Goal: Information Seeking & Learning: Learn about a topic

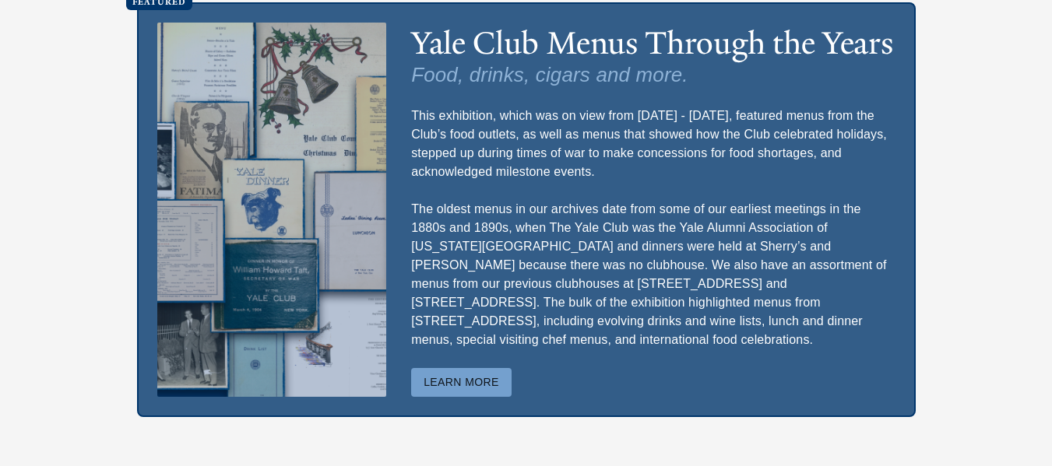
scroll to position [4459, 0]
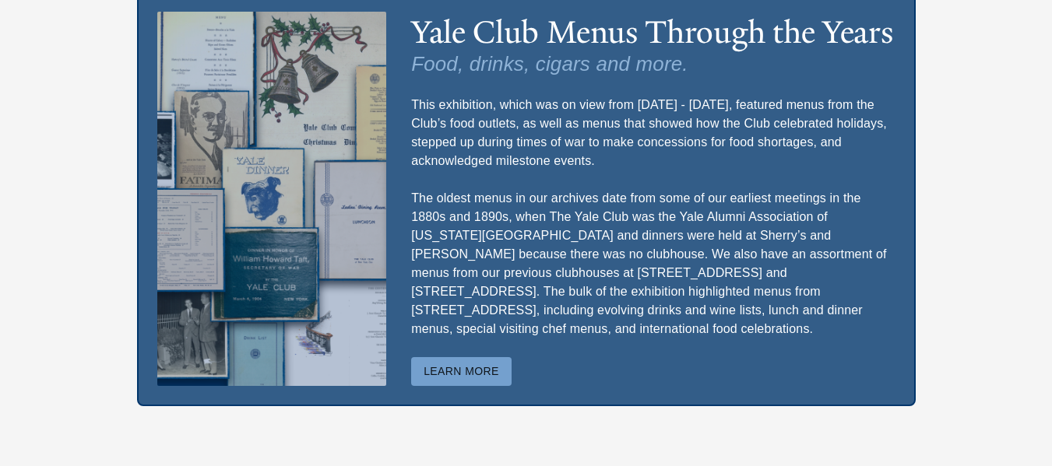
click at [460, 357] on button "Learn More" at bounding box center [461, 371] width 100 height 29
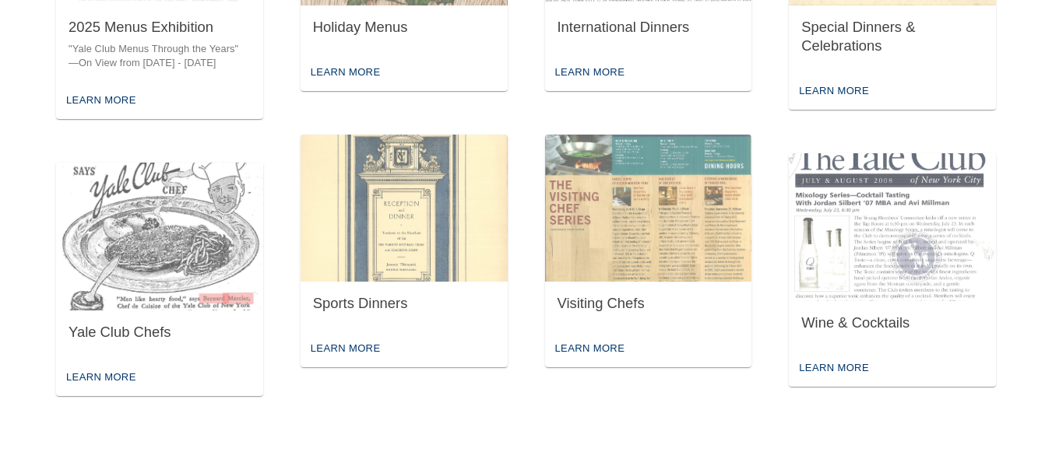
scroll to position [705, 0]
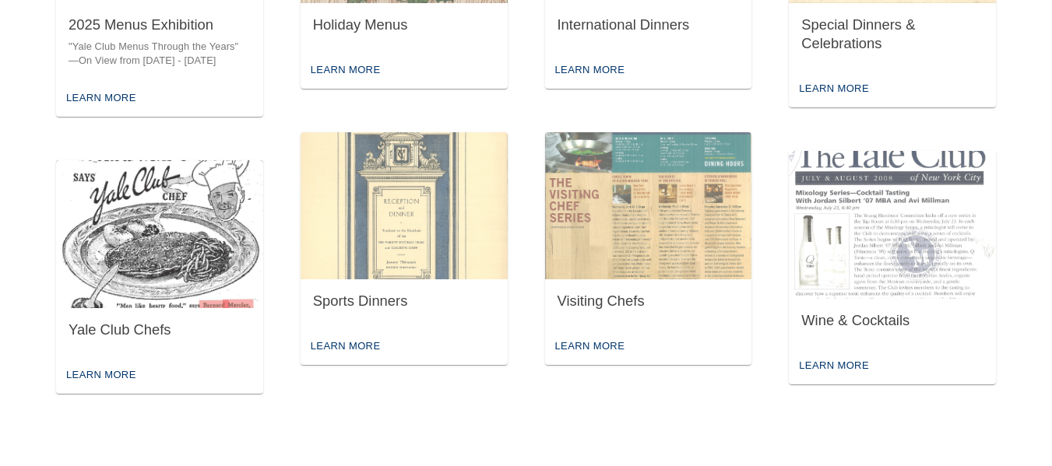
click at [136, 242] on img "button" at bounding box center [159, 234] width 207 height 148
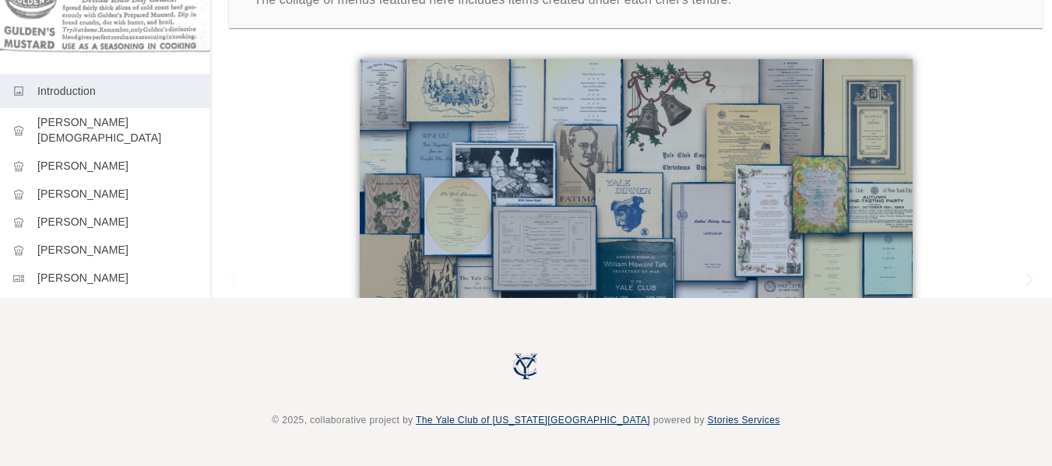
scroll to position [248, 0]
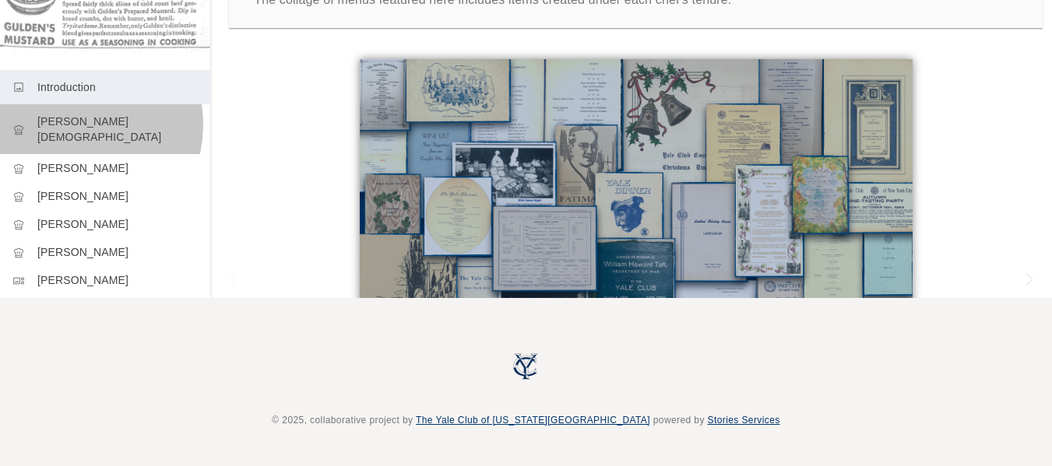
click at [69, 114] on p "[PERSON_NAME][DEMOGRAPHIC_DATA]" at bounding box center [117, 129] width 160 height 31
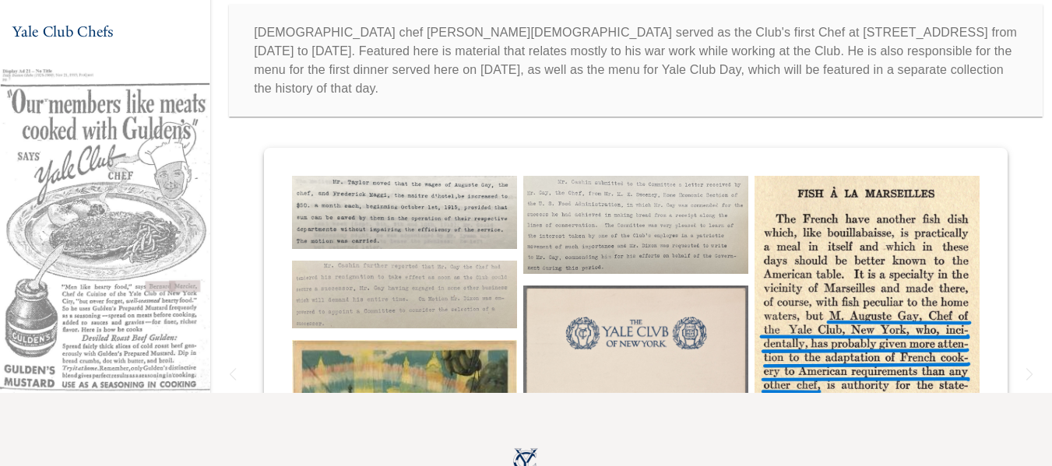
scroll to position [168, 0]
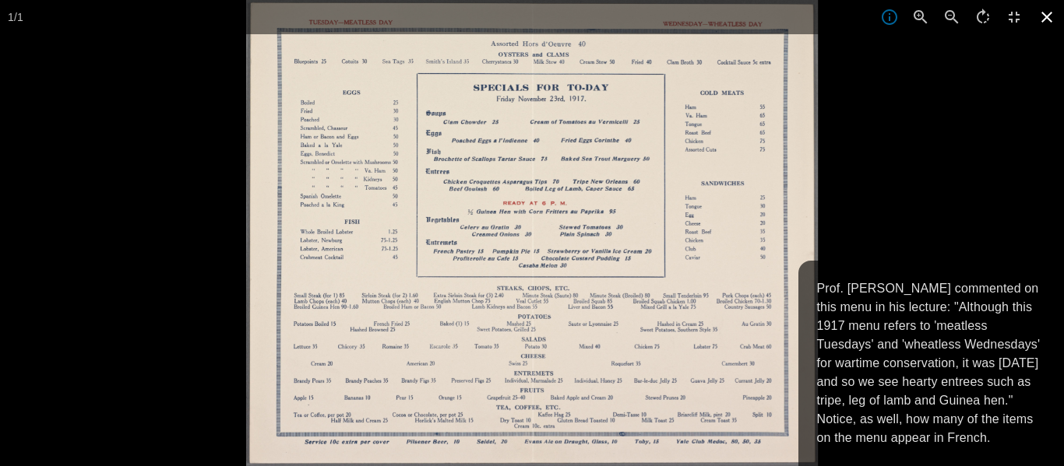
click at [1051, 14] on icon at bounding box center [1046, 17] width 34 height 34
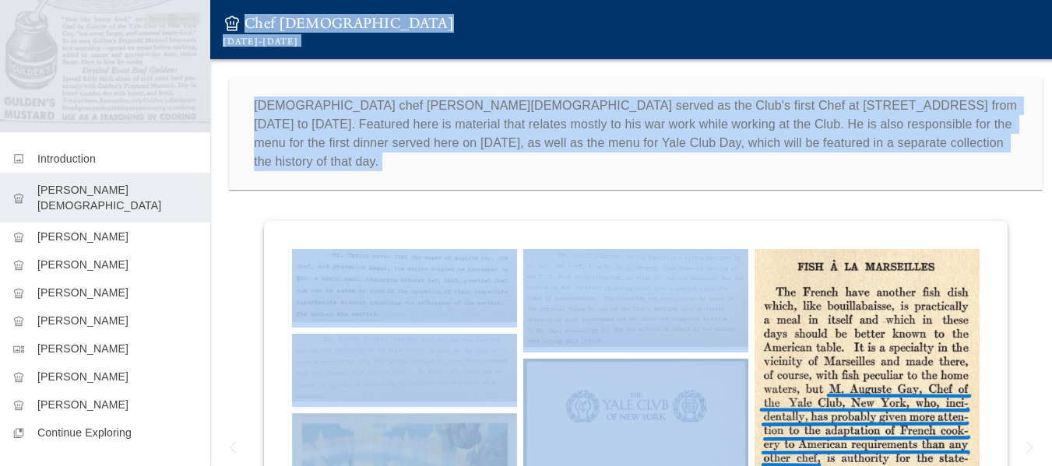
scroll to position [0, 0]
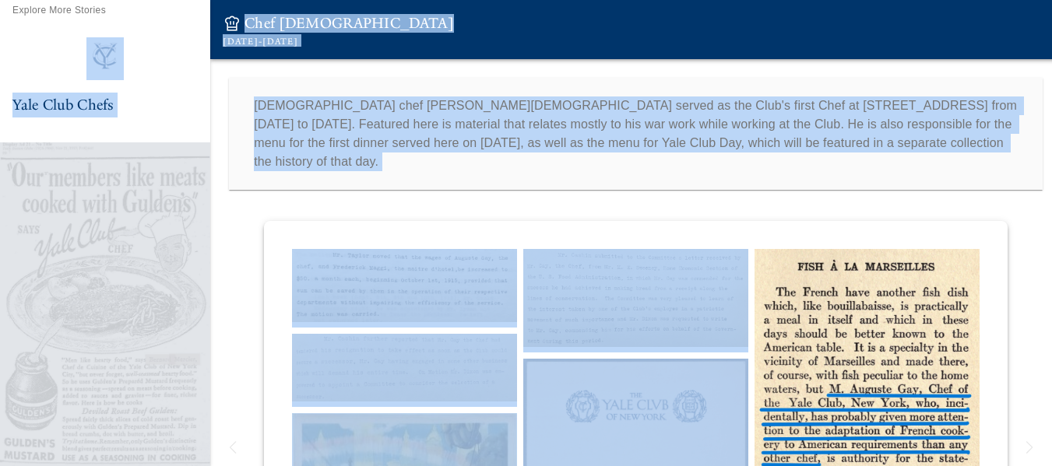
drag, startPoint x: 244, startPoint y: 267, endPoint x: 698, endPoint y: -83, distance: 573.6
click at [698, 0] on html "Explore More Stories Yale Club Chefs image Introduction chef_hat Auguste Gay ch…" at bounding box center [526, 317] width 1052 height 635
